Goal: Find specific page/section: Find specific page/section

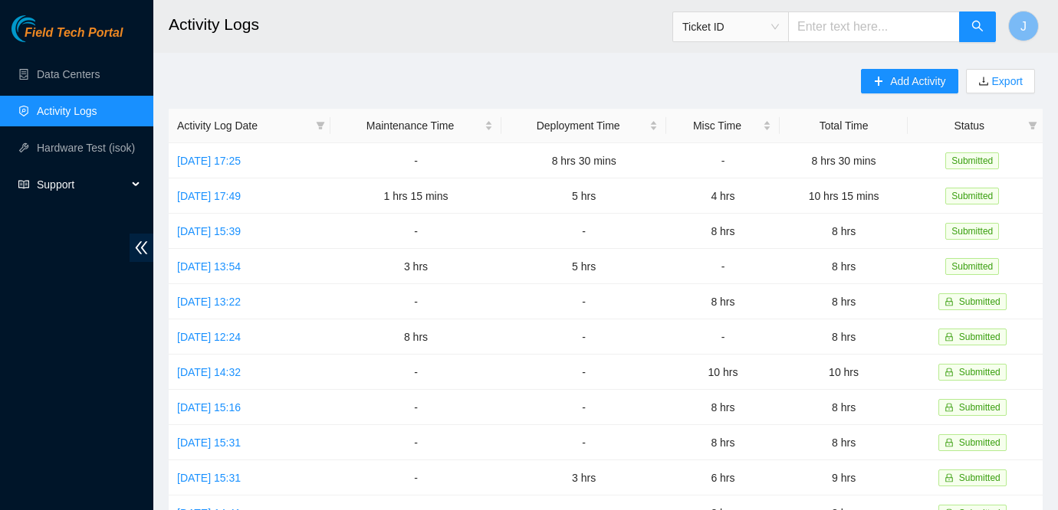
click at [117, 189] on span "Support" at bounding box center [82, 184] width 90 height 31
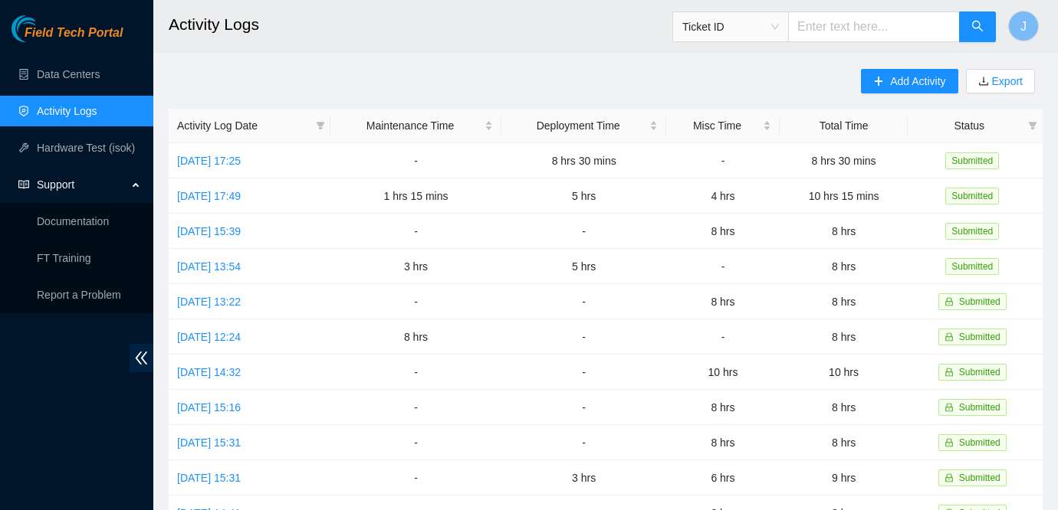
click at [109, 190] on span "Support" at bounding box center [82, 184] width 90 height 31
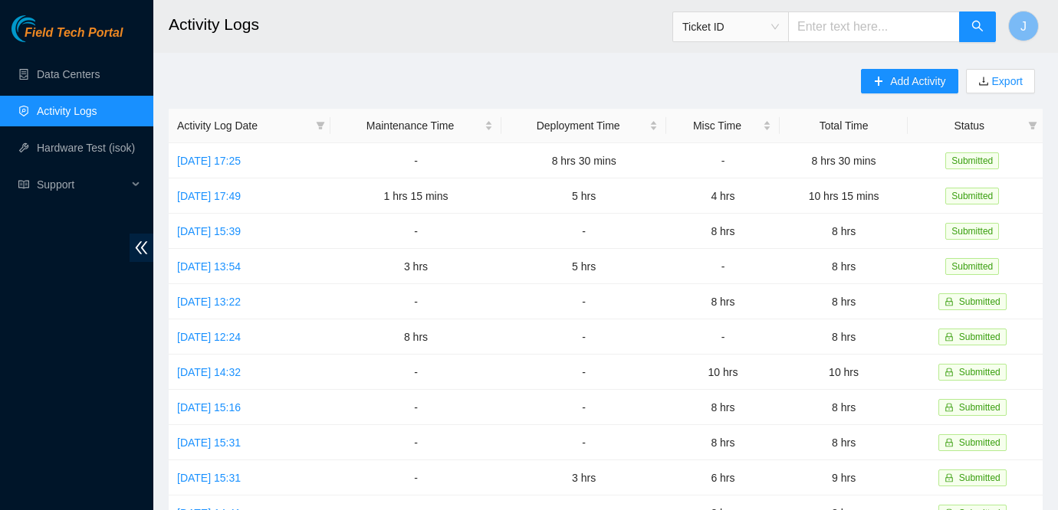
click at [73, 37] on span "Field Tech Portal" at bounding box center [74, 33] width 98 height 15
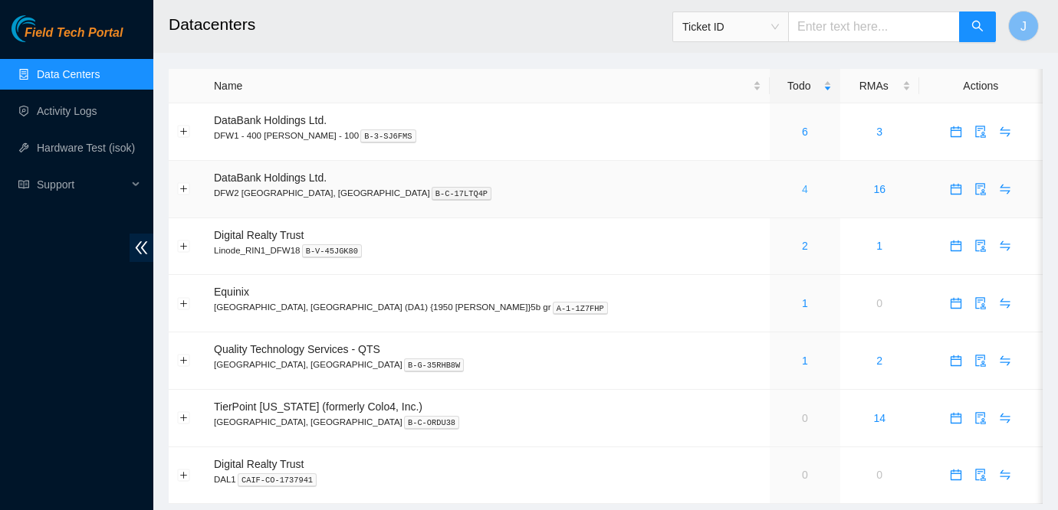
click at [802, 189] on link "4" at bounding box center [805, 189] width 6 height 12
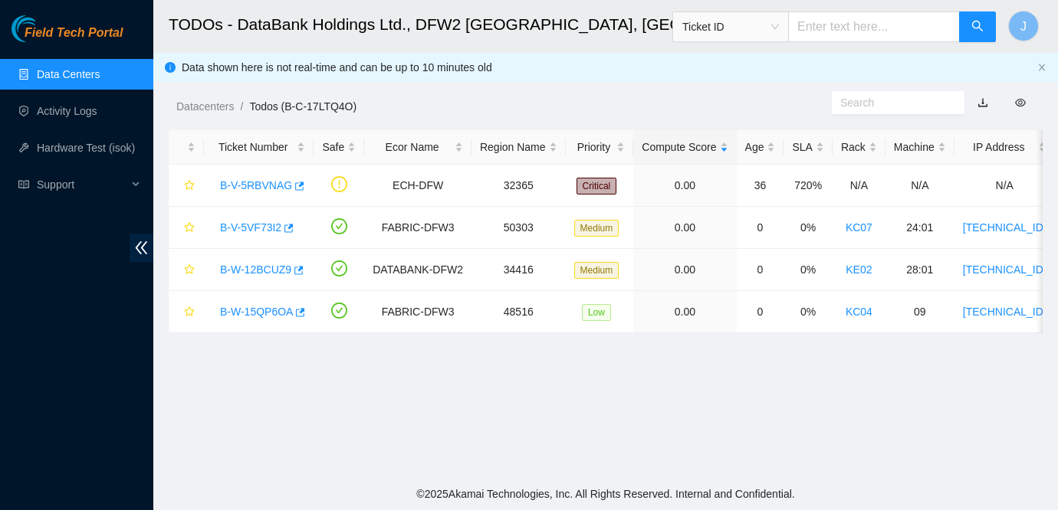
click at [18, 351] on div "Field Tech Portal Data Centers Activity Logs Hardware Test (isok) Support" at bounding box center [76, 262] width 153 height 495
click at [51, 341] on div "Field Tech Portal Data Centers Activity Logs Hardware Test (isok) Support" at bounding box center [76, 262] width 153 height 495
